Goal: Information Seeking & Learning: Learn about a topic

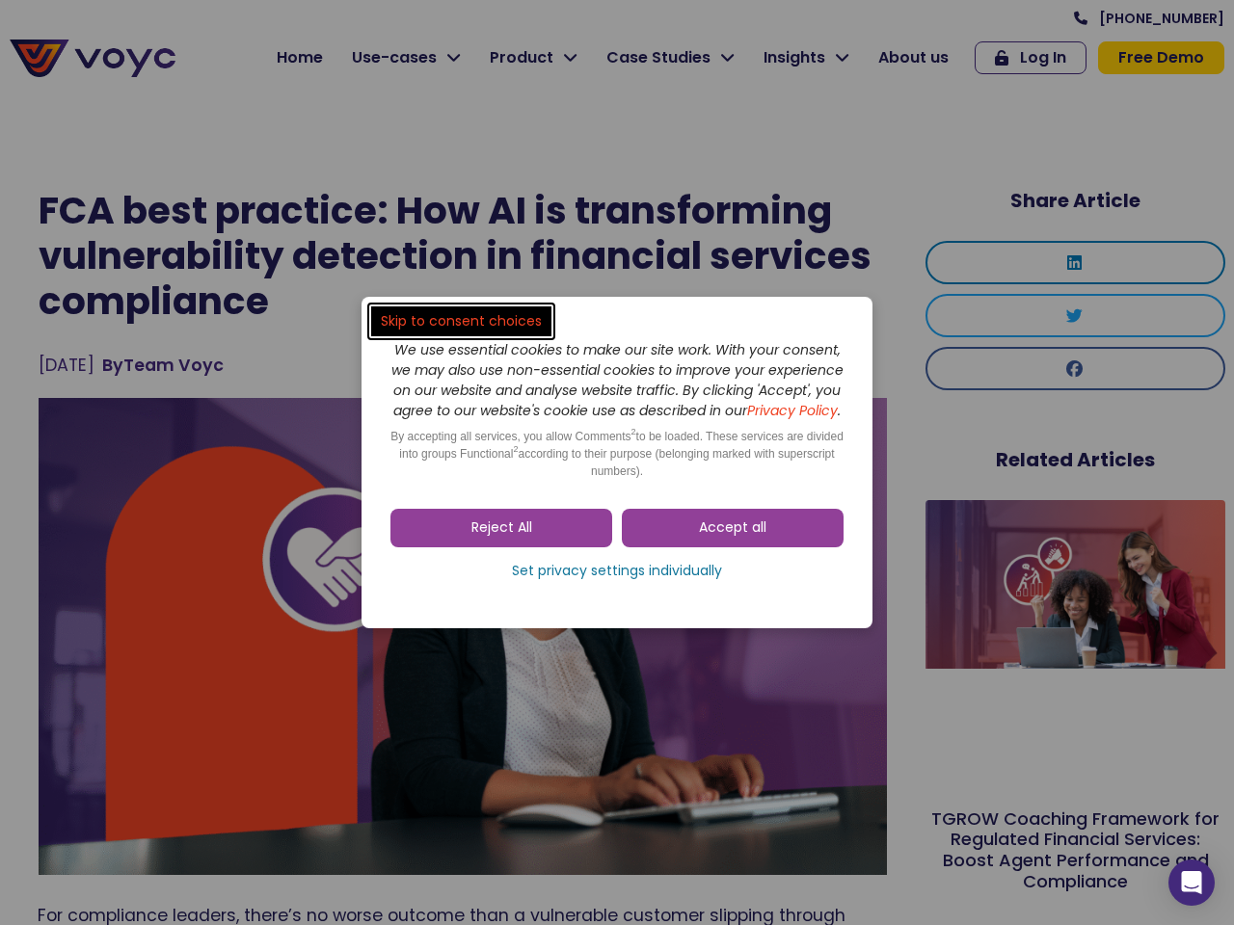
click at [732, 538] on span "Accept all" at bounding box center [732, 527] width 67 height 19
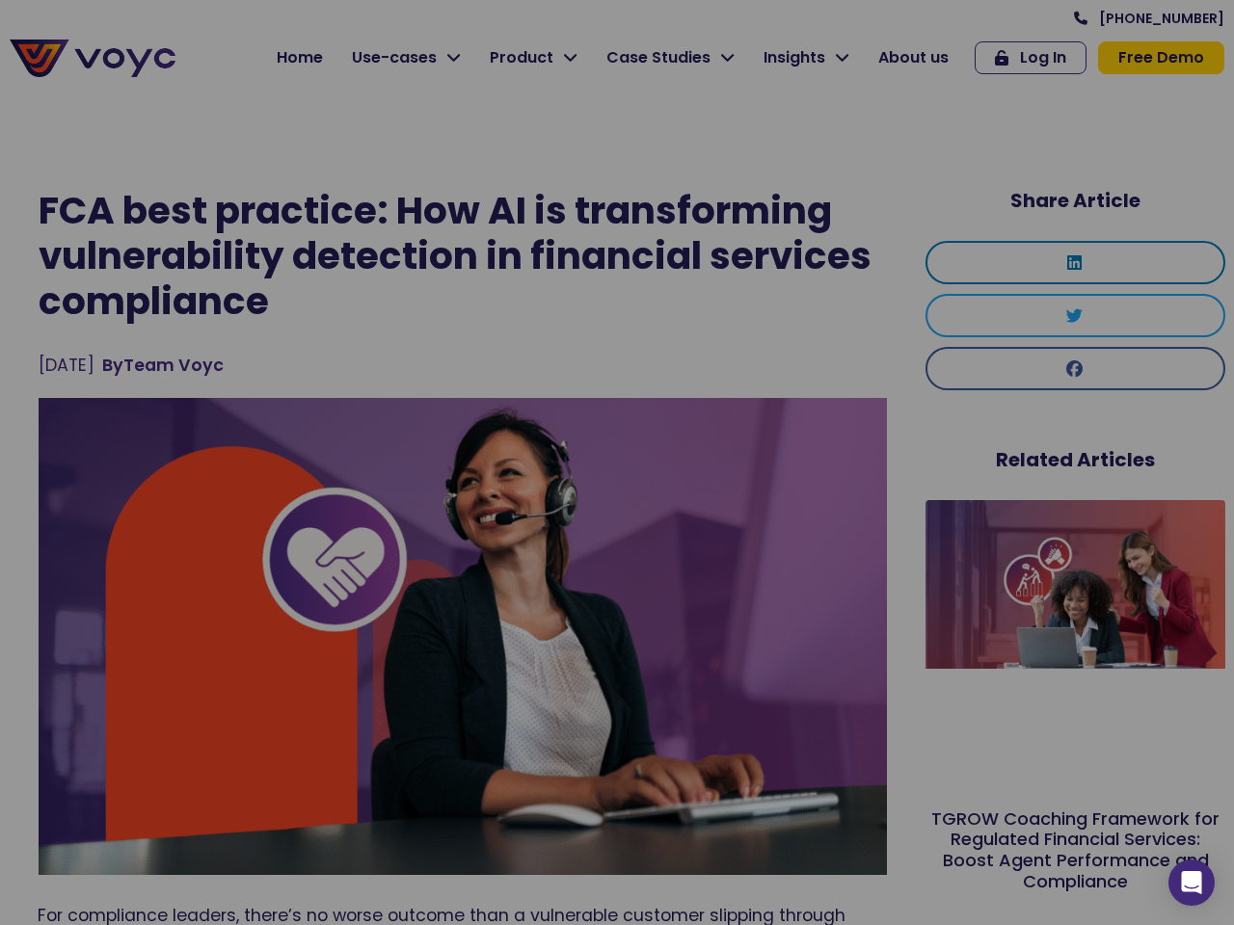
click at [501, 538] on div at bounding box center [617, 462] width 1234 height 925
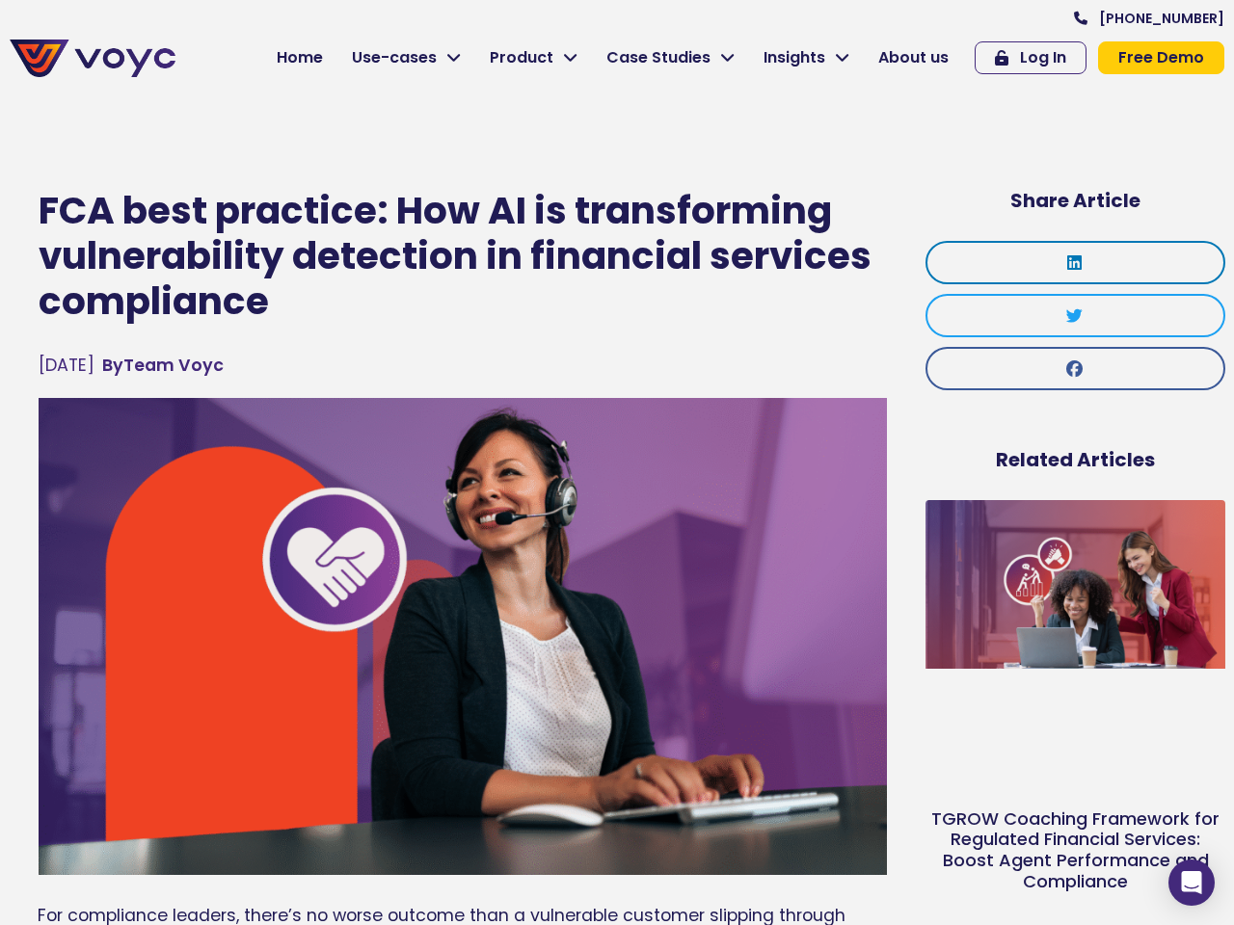
click at [617, 581] on img at bounding box center [463, 636] width 848 height 477
